Goal: Task Accomplishment & Management: Manage account settings

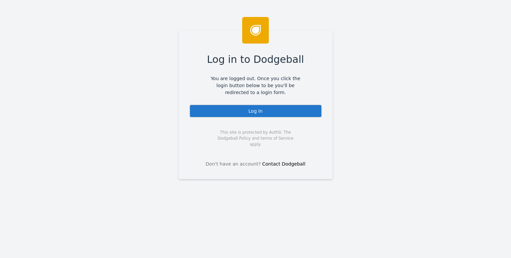
click at [201, 118] on div "Log In" at bounding box center [255, 111] width 133 height 13
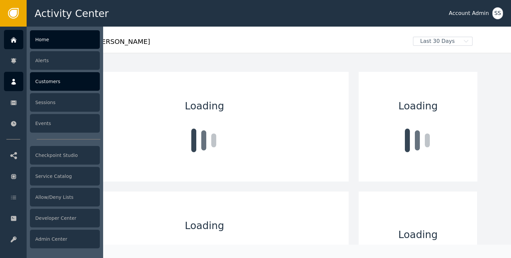
click at [13, 88] on div at bounding box center [13, 81] width 19 height 19
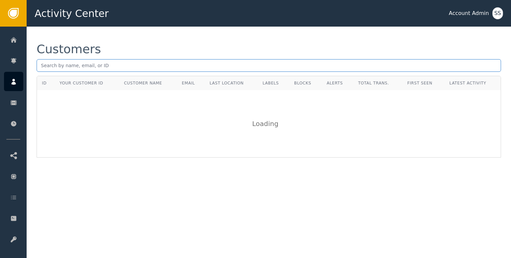
click at [104, 68] on input "text" at bounding box center [269, 65] width 465 height 13
paste input "[PERSON_NAME][EMAIL_ADDRESS][PERSON_NAME][DOMAIN_NAME]"
type input "[PERSON_NAME][EMAIL_ADDRESS][PERSON_NAME][DOMAIN_NAME]"
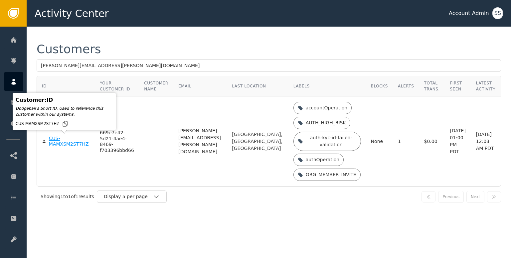
click at [57, 143] on div "CUS-MAMXSM2ST7HZ" at bounding box center [69, 142] width 41 height 12
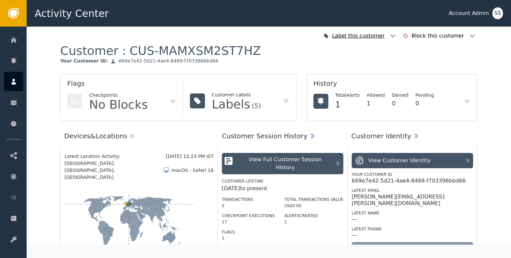
click at [397, 35] on icon "button" at bounding box center [393, 36] width 7 height 7
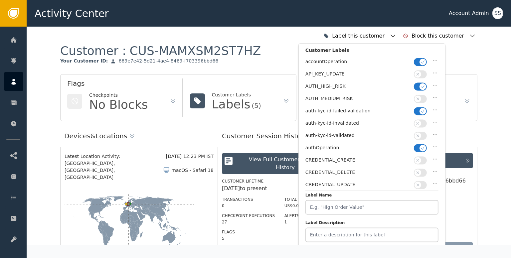
click at [423, 134] on button "button" at bounding box center [420, 136] width 13 height 8
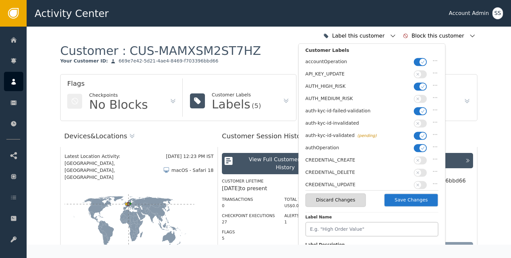
click at [415, 109] on button "button" at bounding box center [420, 111] width 13 height 8
click at [420, 86] on span "button" at bounding box center [423, 86] width 7 height 7
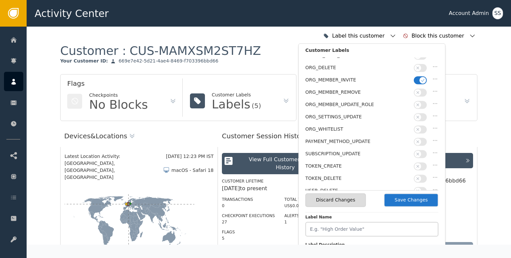
click at [416, 203] on button "Save Changes" at bounding box center [411, 200] width 55 height 14
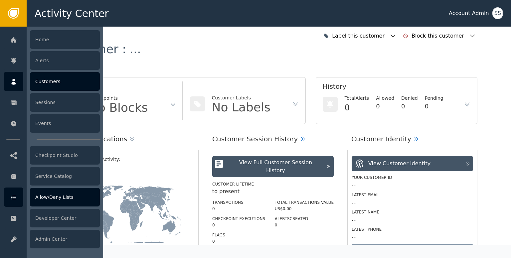
click at [62, 200] on div "Allow/Deny Lists" at bounding box center [65, 197] width 70 height 19
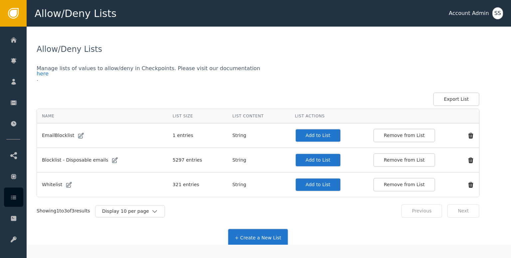
click at [307, 182] on button "Add to List" at bounding box center [318, 185] width 46 height 14
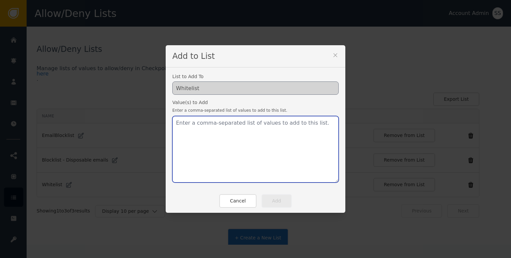
click at [253, 148] on textarea at bounding box center [255, 149] width 166 height 67
paste textarea "[PERSON_NAME][EMAIL_ADDRESS][PERSON_NAME][DOMAIN_NAME]"
type textarea "[PERSON_NAME][EMAIL_ADDRESS][PERSON_NAME][DOMAIN_NAME]"
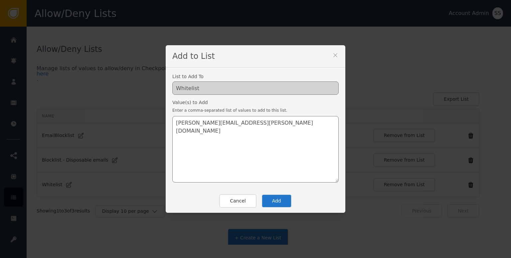
click at [270, 200] on button "Add" at bounding box center [277, 201] width 30 height 14
